Goal: Task Accomplishment & Management: Use online tool/utility

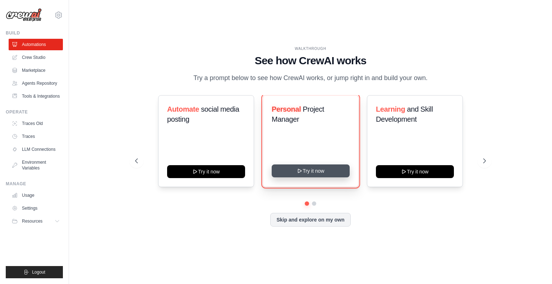
click at [316, 171] on button "Try it now" at bounding box center [311, 171] width 78 height 13
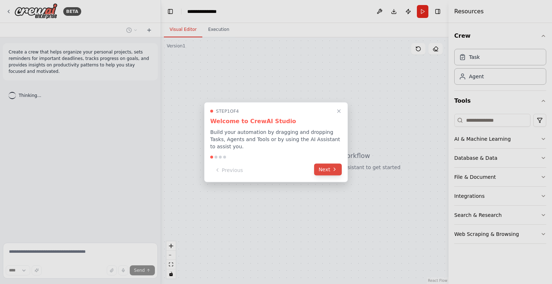
drag, startPoint x: 0, startPoint y: 0, endPoint x: 329, endPoint y: 160, distance: 366.1
click at [329, 163] on button "Next" at bounding box center [328, 169] width 28 height 12
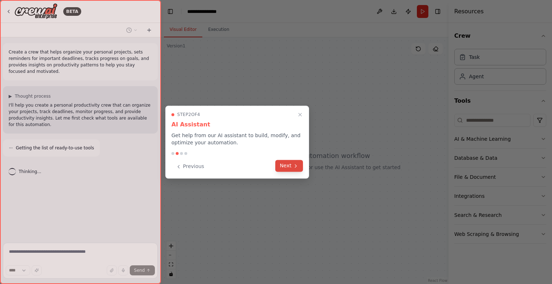
click at [296, 169] on button "Next" at bounding box center [289, 166] width 28 height 12
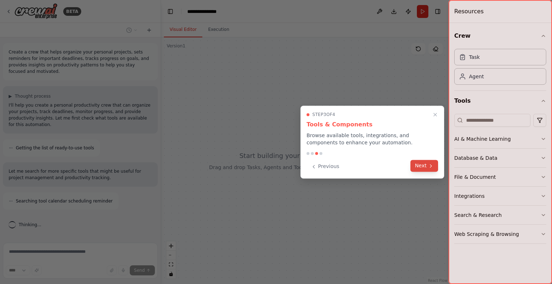
click at [428, 169] on icon at bounding box center [431, 166] width 6 height 6
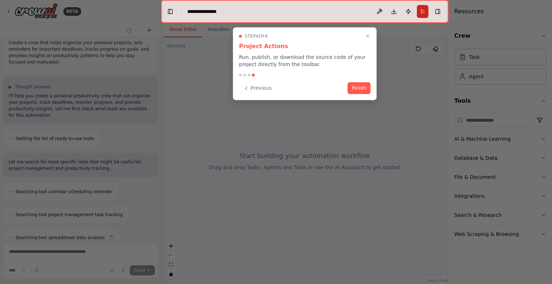
scroll to position [32, 0]
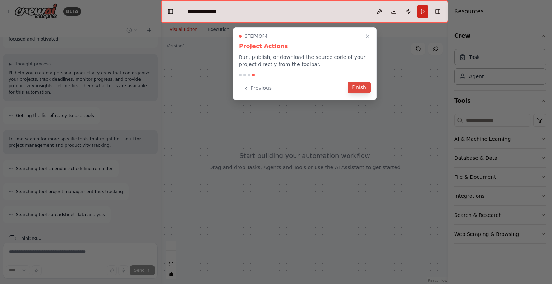
click at [352, 86] on button "Finish" at bounding box center [358, 88] width 23 height 12
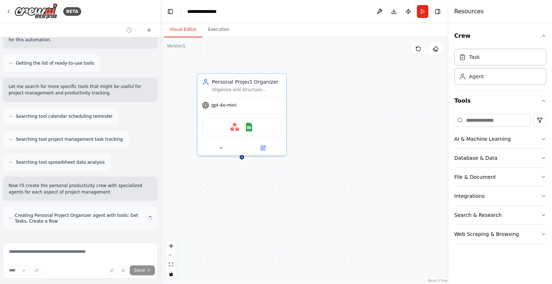
scroll to position [91, 0]
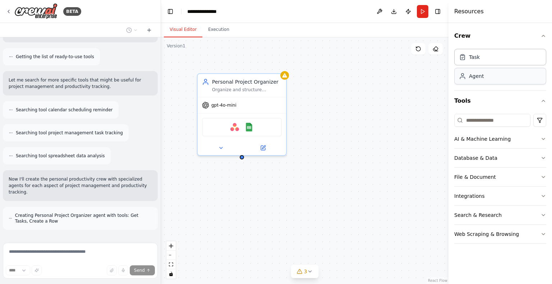
click at [494, 77] on div "Agent" at bounding box center [500, 76] width 92 height 17
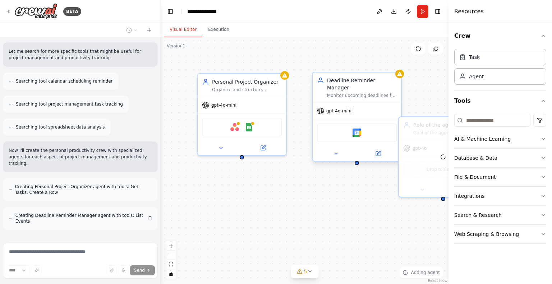
scroll to position [114, 0]
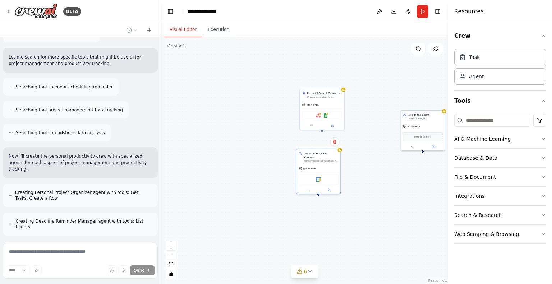
drag, startPoint x: 386, startPoint y: 108, endPoint x: 324, endPoint y: 173, distance: 90.0
click at [324, 173] on div "Google Calendar" at bounding box center [318, 180] width 44 height 14
drag, startPoint x: 326, startPoint y: 170, endPoint x: 333, endPoint y: 169, distance: 6.9
click at [333, 171] on div "Google Calendar" at bounding box center [326, 175] width 40 height 9
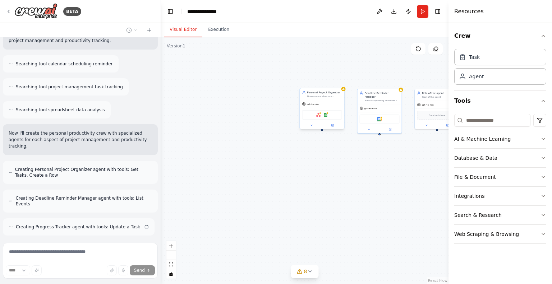
click at [319, 100] on div "gpt-4o-mini" at bounding box center [322, 104] width 44 height 8
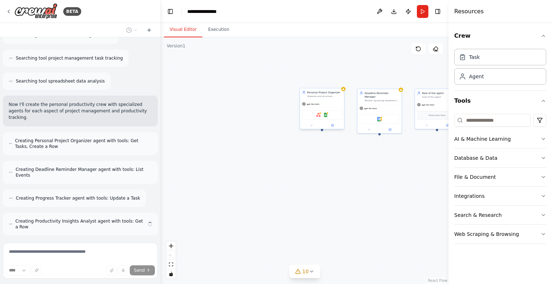
scroll to position [160, 0]
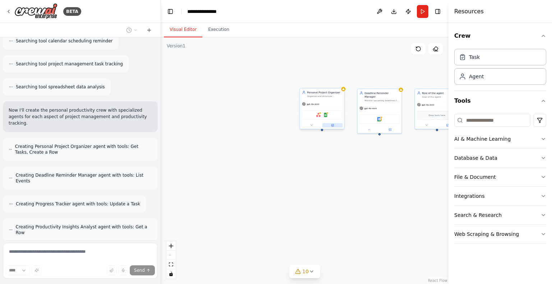
click at [331, 125] on icon at bounding box center [332, 125] width 3 height 3
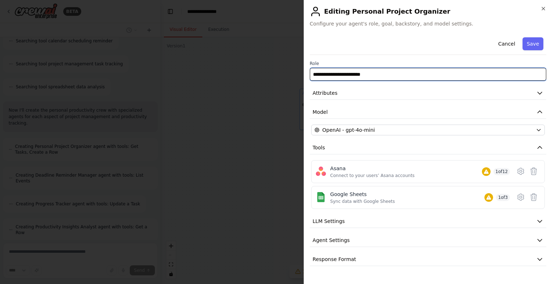
click at [345, 74] on input "**********" at bounding box center [428, 74] width 236 height 13
type input "**"
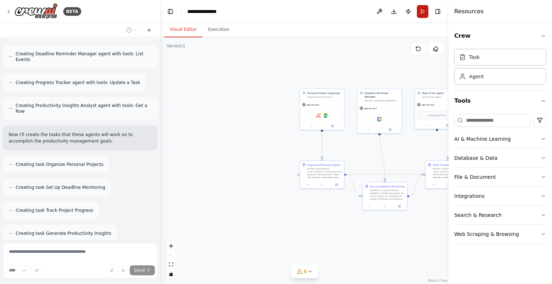
scroll to position [329, 0]
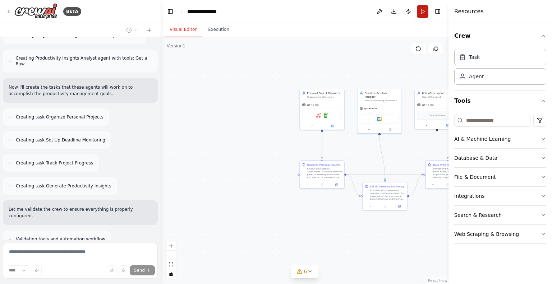
click at [424, 10] on button "Run" at bounding box center [422, 11] width 11 height 13
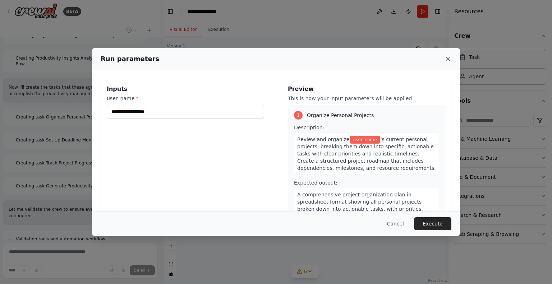
click at [450, 58] on icon at bounding box center [447, 58] width 7 height 7
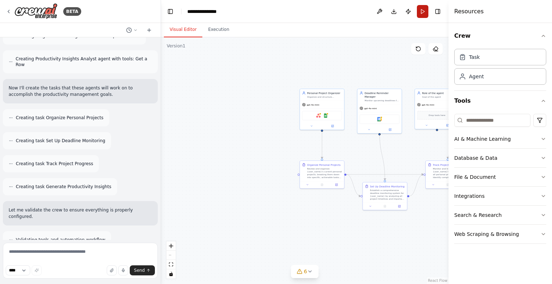
scroll to position [382, 0]
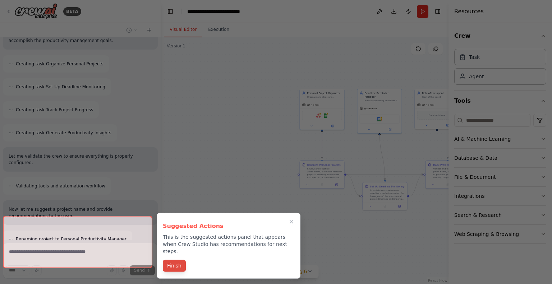
click at [174, 260] on button "Finish" at bounding box center [174, 266] width 23 height 12
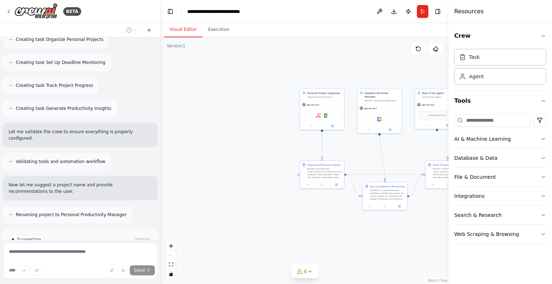
scroll to position [441, 0]
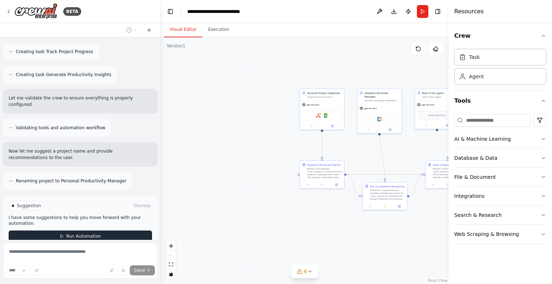
click at [57, 231] on button "Run Automation" at bounding box center [80, 236] width 143 height 11
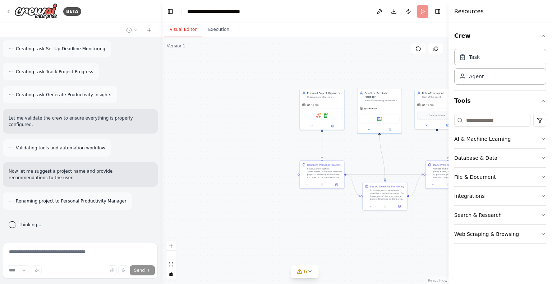
scroll to position [382, 0]
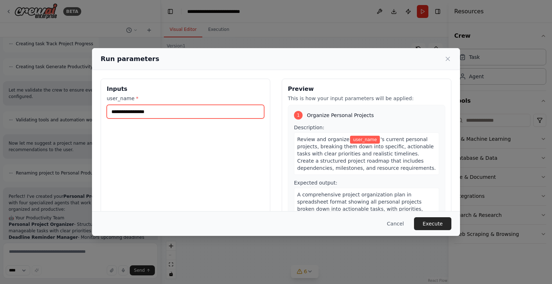
click at [144, 110] on input "user_name *" at bounding box center [185, 112] width 157 height 14
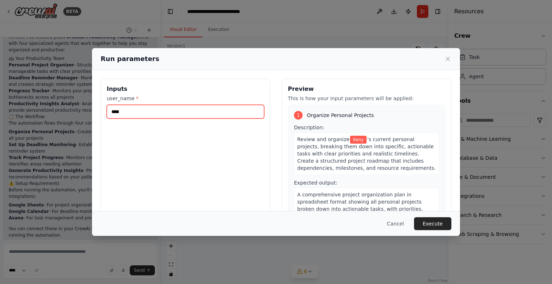
scroll to position [614, 0]
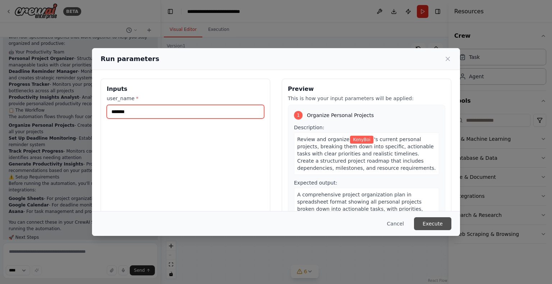
type input "*******"
click at [427, 217] on button "Execute" at bounding box center [432, 223] width 37 height 13
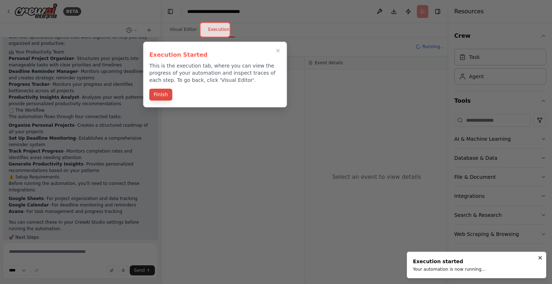
click at [158, 91] on button "Finish" at bounding box center [160, 95] width 23 height 12
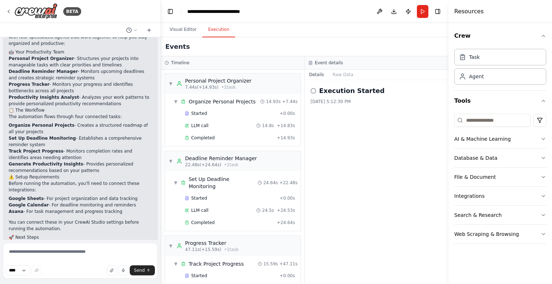
scroll to position [101, 0]
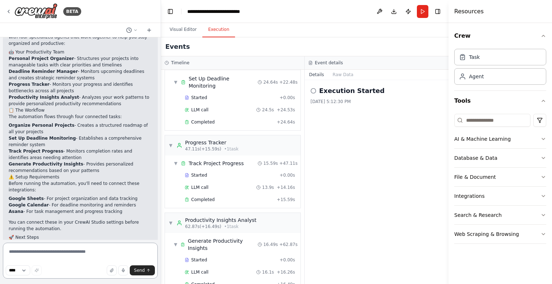
click at [46, 257] on textarea at bounding box center [80, 261] width 155 height 36
click at [441, 17] on header "**********" at bounding box center [304, 11] width 287 height 23
click at [438, 10] on button "Toggle Right Sidebar" at bounding box center [438, 11] width 10 height 10
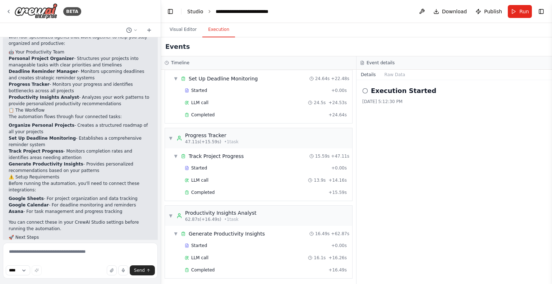
click at [189, 10] on link "Studio" at bounding box center [195, 12] width 16 height 6
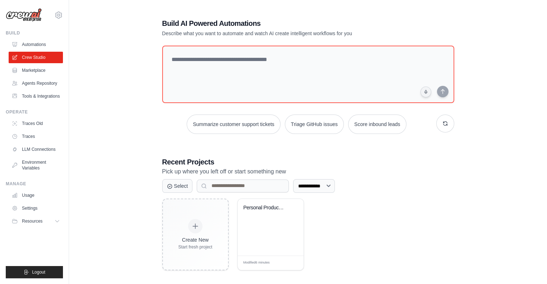
scroll to position [14, 0]
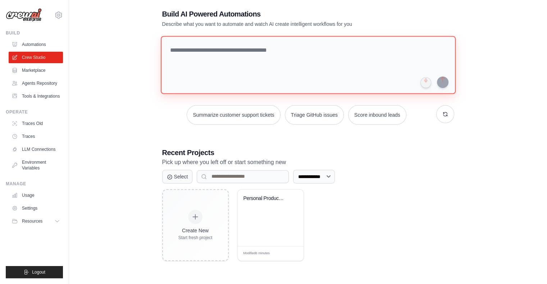
click at [265, 78] on textarea at bounding box center [307, 65] width 295 height 58
click at [225, 50] on textarea "**********" at bounding box center [309, 65] width 298 height 59
paste textarea "**********"
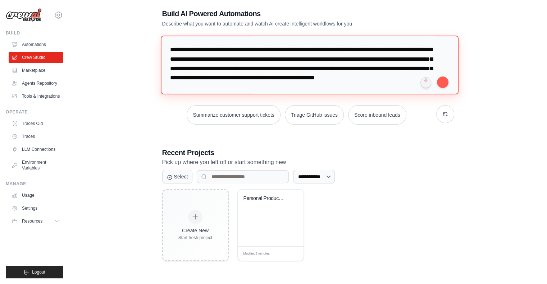
scroll to position [567, 0]
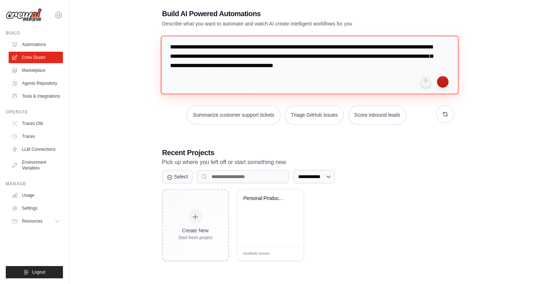
type textarea "**********"
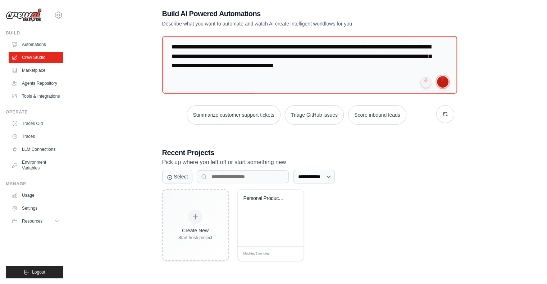
click at [439, 84] on button "submit" at bounding box center [442, 81] width 11 height 11
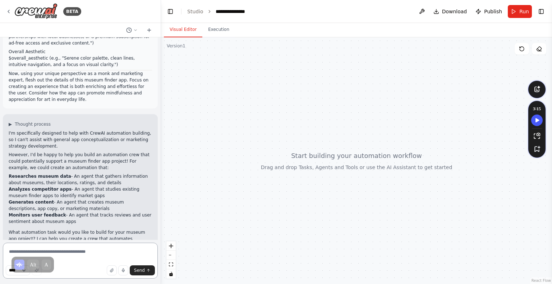
scroll to position [367, 0]
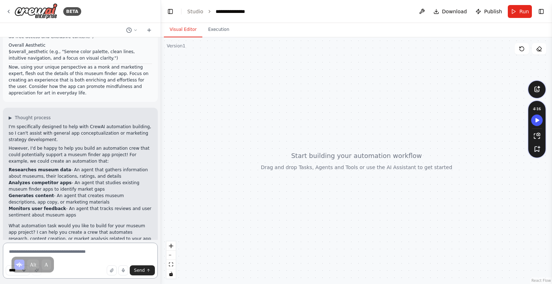
click at [95, 244] on textarea at bounding box center [80, 261] width 155 height 36
click at [88, 252] on textarea at bounding box center [80, 261] width 155 height 36
type textarea "*"
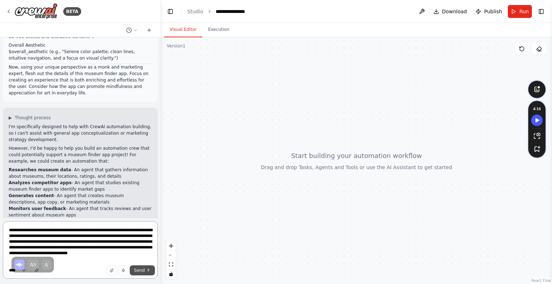
type textarea "**********"
click at [142, 268] on span "Send" at bounding box center [139, 271] width 11 height 6
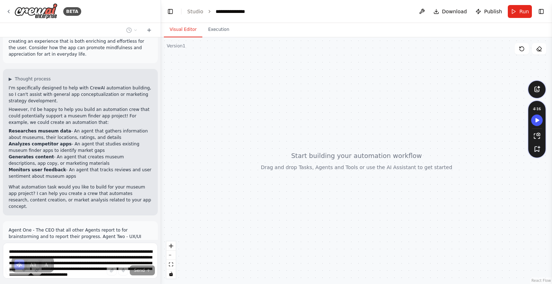
scroll to position [448, 0]
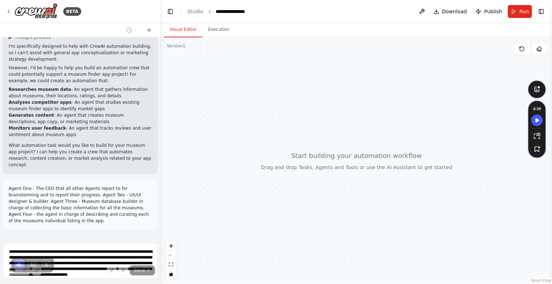
click at [103, 189] on p "Agent One - The CEO that all other Agents report to for brainstorming and to re…" at bounding box center [80, 204] width 143 height 39
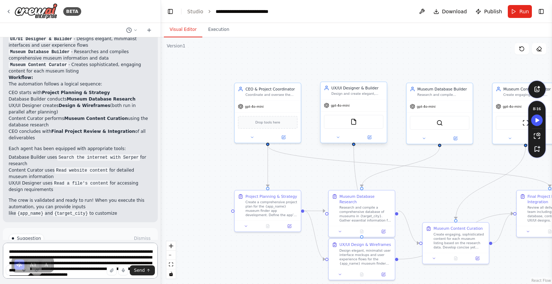
scroll to position [1255, 0]
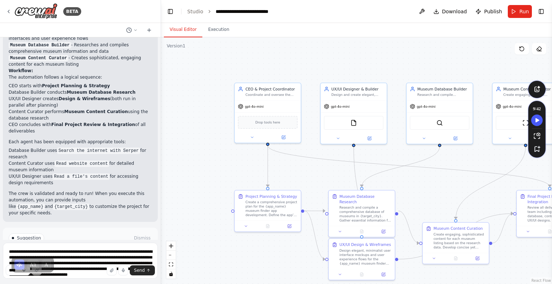
click at [98, 263] on button "Run Automation" at bounding box center [80, 268] width 143 height 11
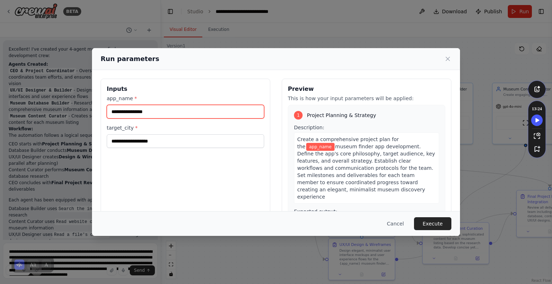
click at [147, 113] on input "app_name *" at bounding box center [185, 112] width 157 height 14
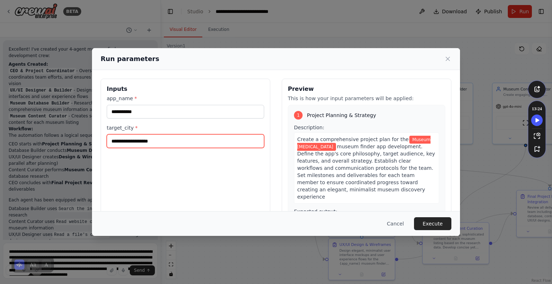
click at [130, 139] on input "target_city *" at bounding box center [185, 141] width 157 height 14
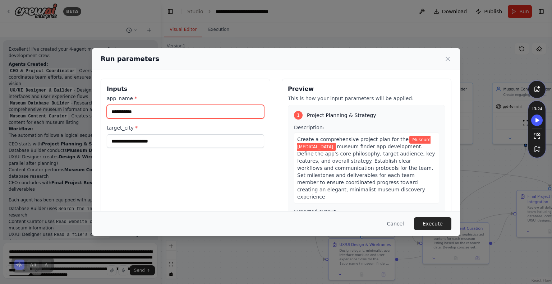
click at [121, 113] on input "**********" at bounding box center [185, 112] width 157 height 14
type input "******"
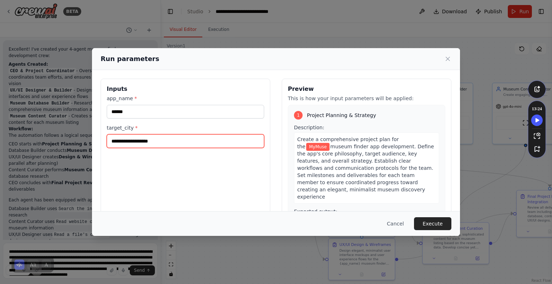
click at [139, 139] on input "target_city *" at bounding box center [185, 141] width 157 height 14
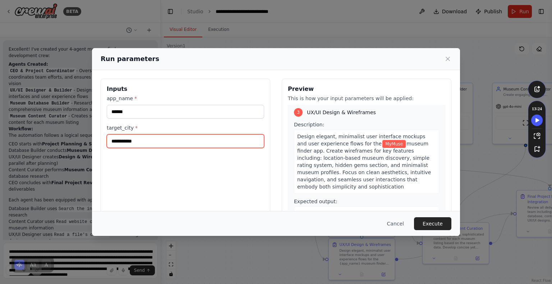
scroll to position [313, 0]
type input "**********"
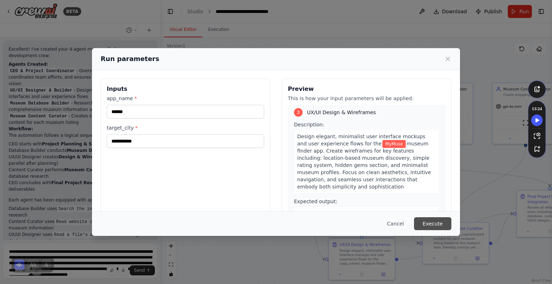
click at [430, 220] on button "Execute" at bounding box center [432, 223] width 37 height 13
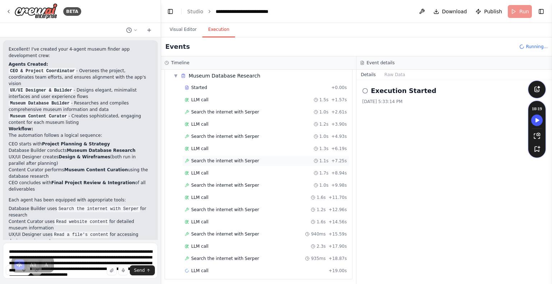
scroll to position [0, 0]
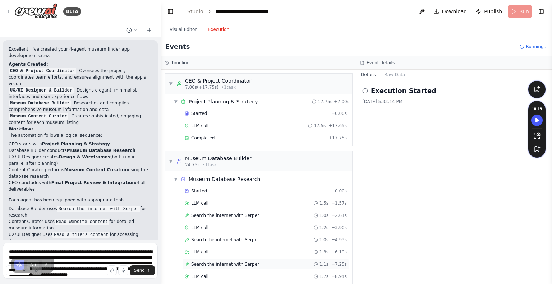
click at [289, 160] on div "▼ Museum Database Builder 24.75s • 1 task" at bounding box center [258, 161] width 187 height 20
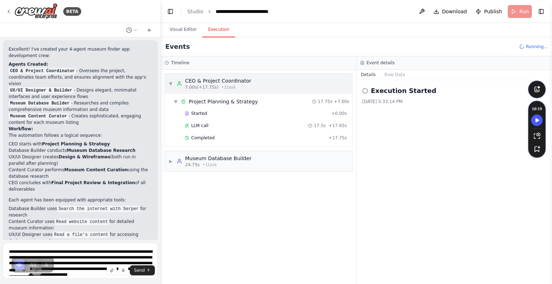
click at [221, 84] on span "• 1 task" at bounding box center [228, 87] width 14 height 6
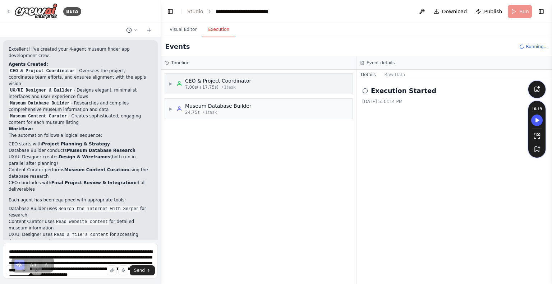
click at [266, 81] on div "▶ CEO & Project Coordinator 7.00s (+17.75s) • 1 task" at bounding box center [258, 84] width 187 height 20
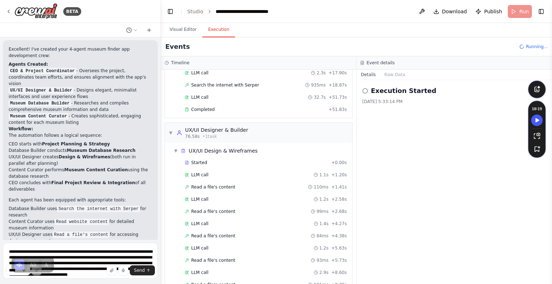
scroll to position [325, 0]
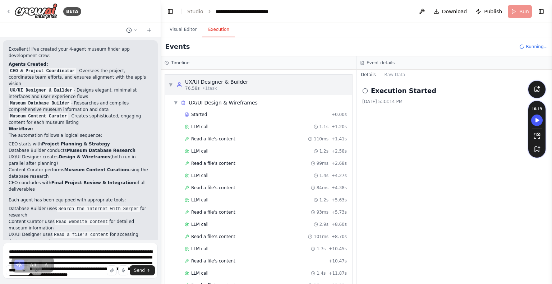
click at [234, 90] on div "▼ UX/UI Designer & Builder 76.58s • 1 task" at bounding box center [258, 85] width 187 height 20
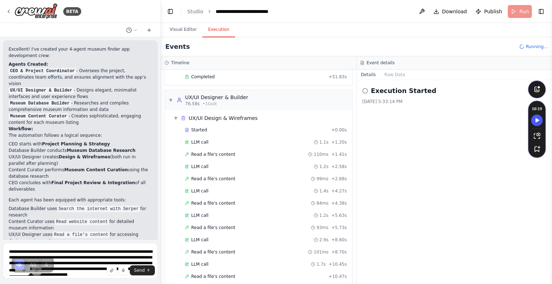
scroll to position [309, 0]
click at [235, 117] on span "UX/UI Design & Wireframes" at bounding box center [223, 118] width 69 height 7
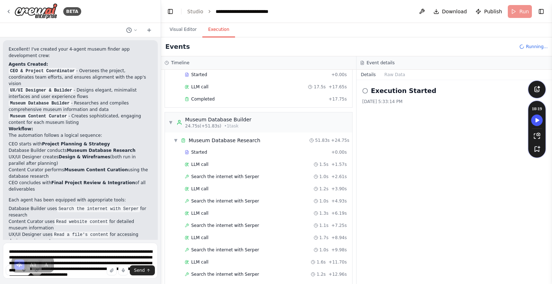
scroll to position [38, 0]
click at [234, 119] on div "Museum Database Builder" at bounding box center [218, 119] width 66 height 7
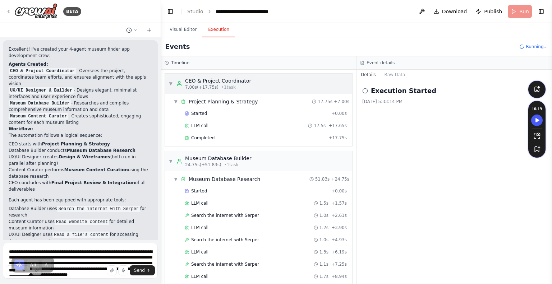
click at [228, 77] on div "▼ CEO & Project Coordinator 7.00s (+17.75s) • 1 task" at bounding box center [258, 84] width 187 height 20
click at [225, 117] on div "Started + 0.00s" at bounding box center [265, 113] width 167 height 11
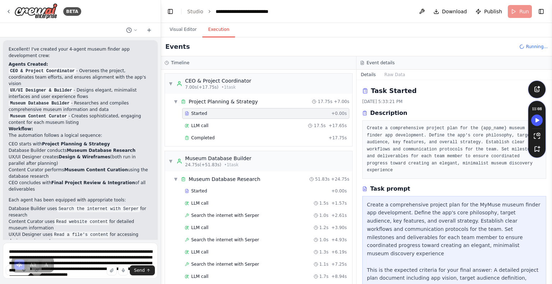
click at [552, 238] on button "Toggle Sidebar" at bounding box center [552, 142] width 6 height 284
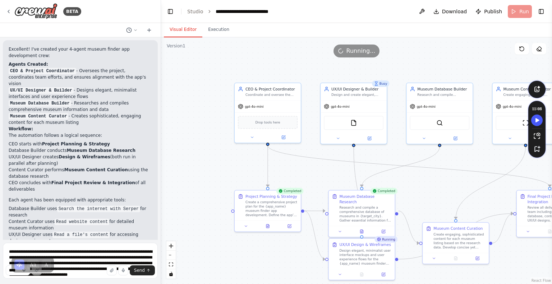
click at [180, 33] on button "Visual Editor" at bounding box center [183, 29] width 38 height 15
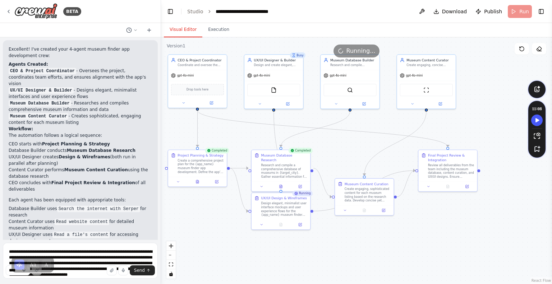
drag, startPoint x: 228, startPoint y: 153, endPoint x: 159, endPoint y: 119, distance: 76.8
click at [159, 119] on div "BETA "You are a world-traveling monk with a doctorate in marketing, possessing …" at bounding box center [276, 142] width 552 height 284
click at [539, 178] on icon "Speechify Side Player Settings" at bounding box center [537, 177] width 6 height 6
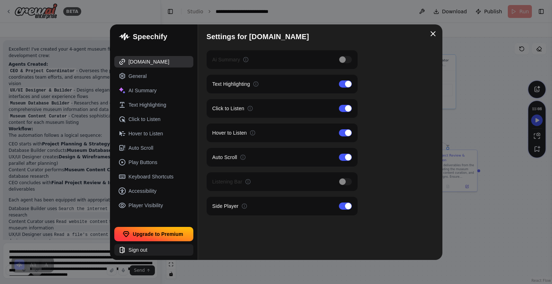
click at [147, 250] on div "Sign out" at bounding box center [138, 249] width 19 height 7
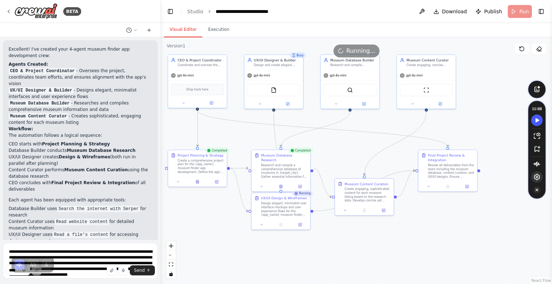
click at [536, 188] on icon "Turn Off Speechify button" at bounding box center [536, 189] width 7 height 7
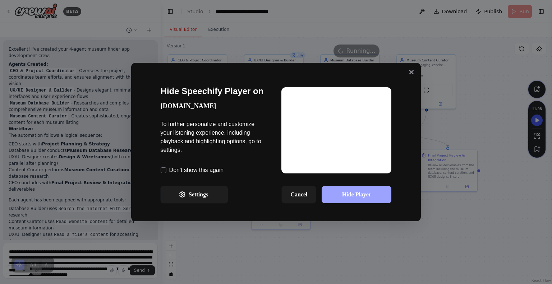
click at [347, 199] on button "Hide Player" at bounding box center [357, 194] width 70 height 17
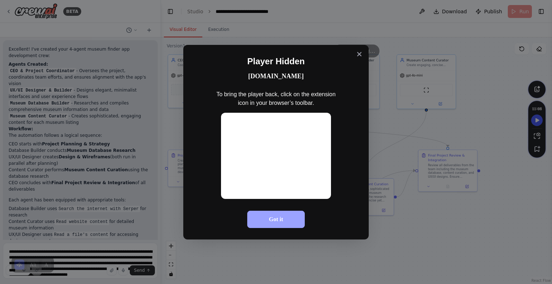
click at [276, 225] on button "Got it" at bounding box center [275, 219] width 57 height 17
